Goal: Task Accomplishment & Management: Complete application form

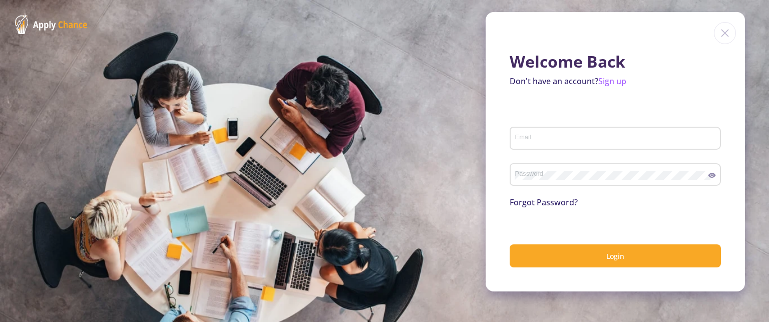
click at [531, 136] on input "Email" at bounding box center [617, 138] width 204 height 9
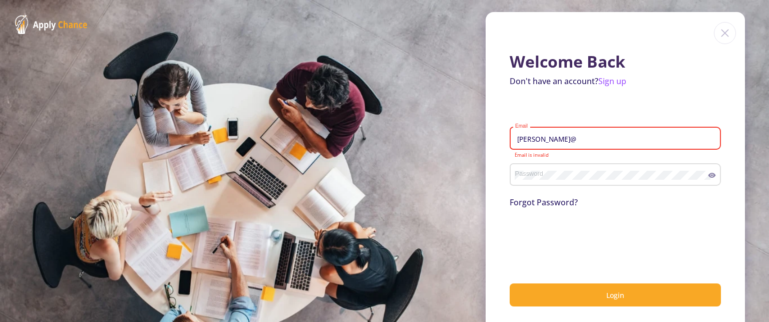
click at [589, 137] on input "[PERSON_NAME]@" at bounding box center [617, 138] width 204 height 9
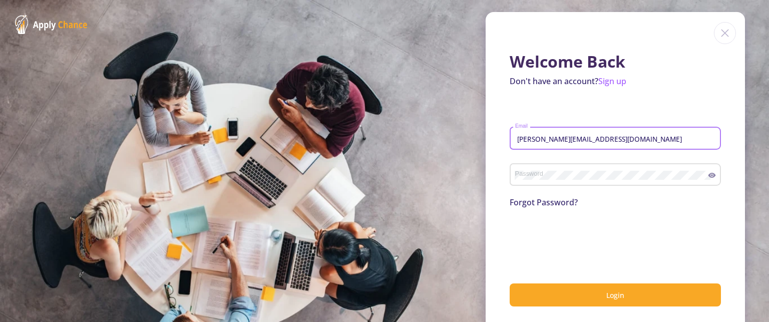
type input "[PERSON_NAME][EMAIL_ADDRESS][DOMAIN_NAME]"
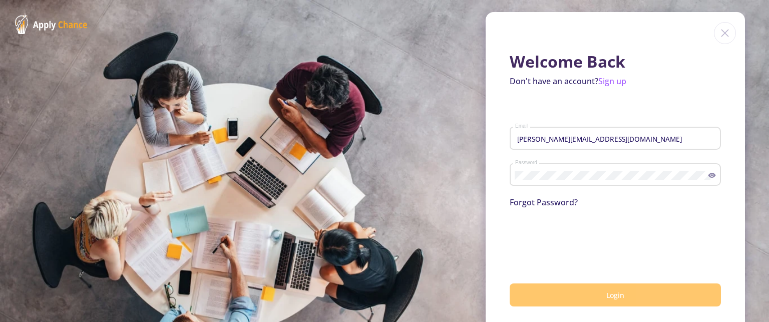
click at [571, 298] on button "Login" at bounding box center [615, 295] width 211 height 24
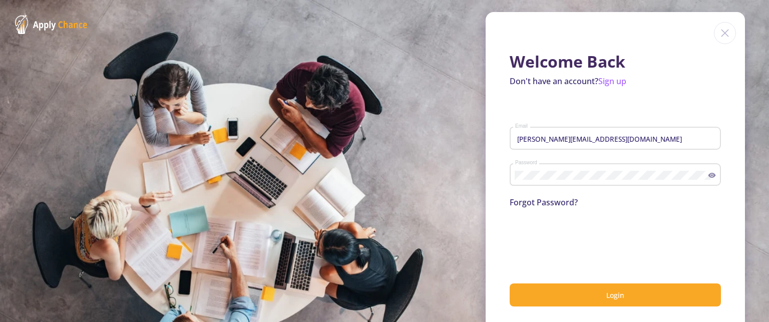
scroll to position [9, 0]
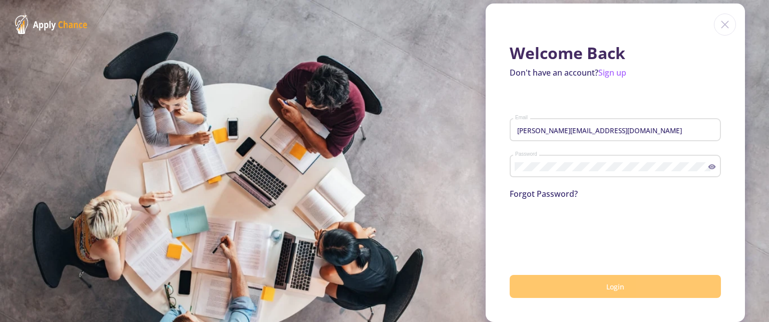
click at [618, 288] on span "Login" at bounding box center [615, 287] width 18 height 10
